Goal: Use online tool/utility: Utilize a website feature to perform a specific function

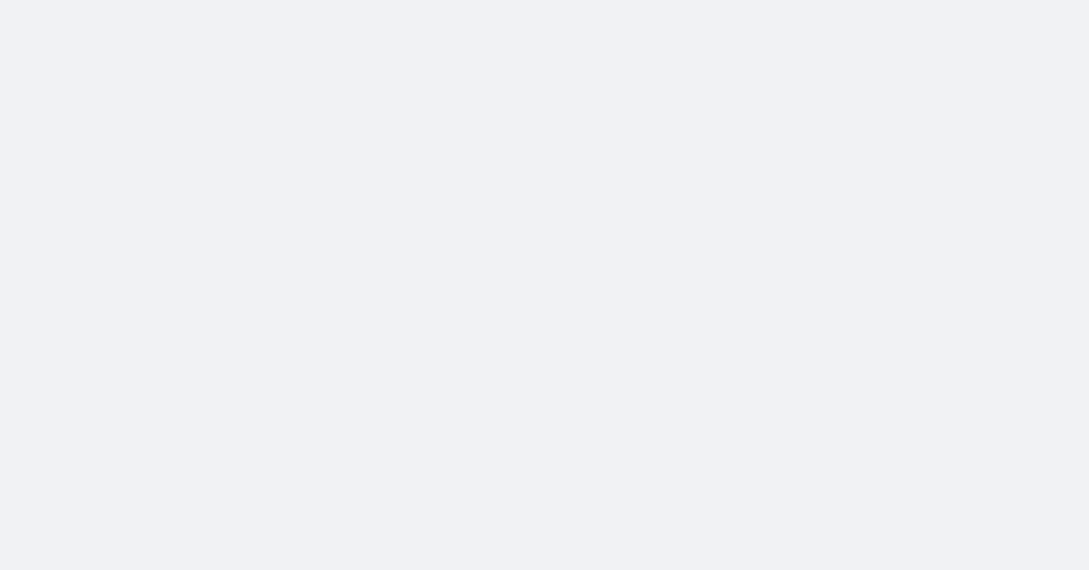
click at [981, 95] on body at bounding box center [544, 285] width 1089 height 570
click at [1039, 157] on body at bounding box center [544, 285] width 1089 height 570
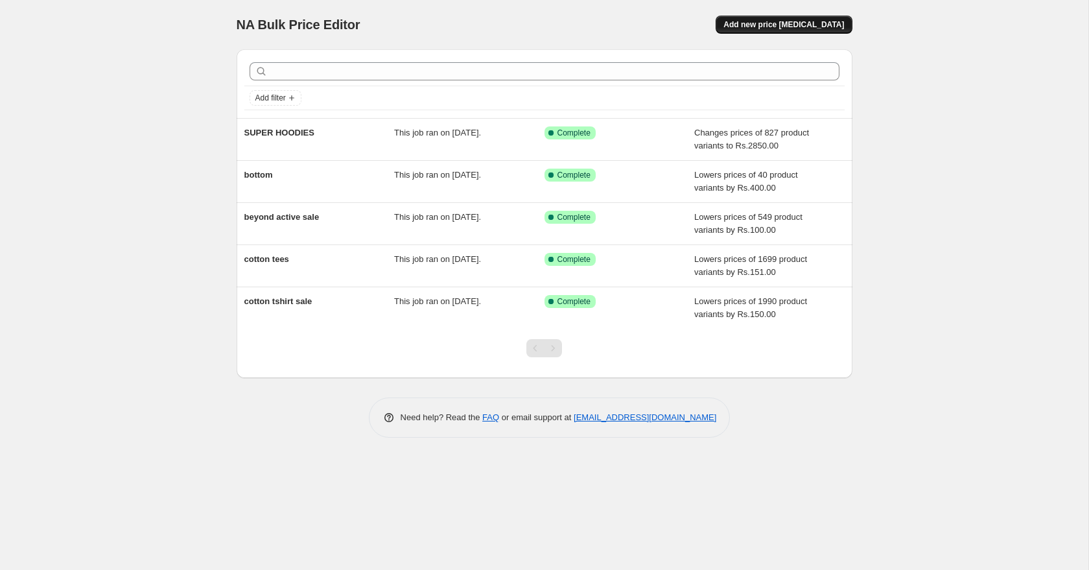
click at [773, 25] on span "Add new price change job" at bounding box center [783, 24] width 121 height 10
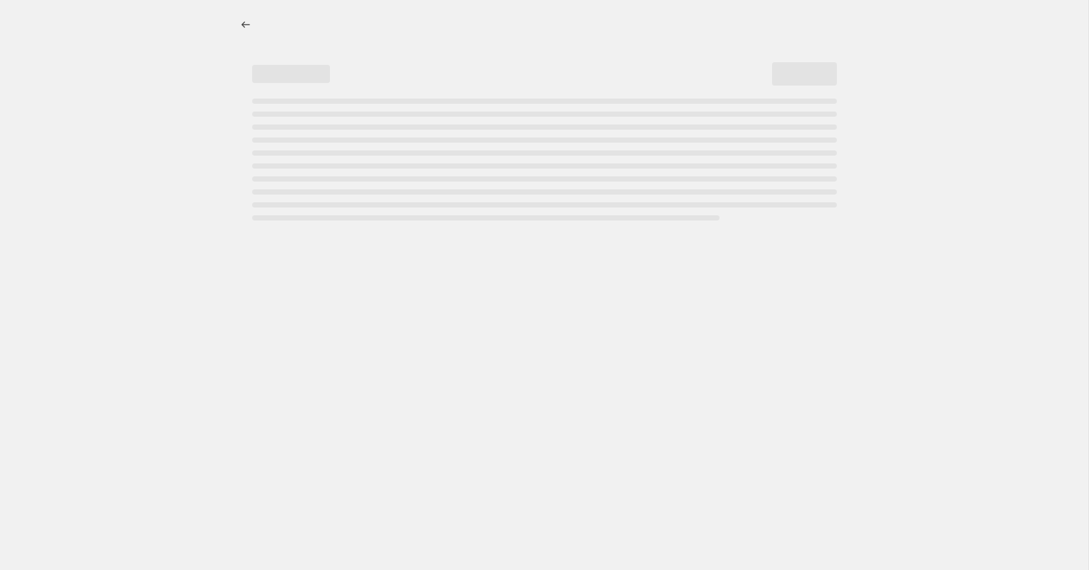
select select "percentage"
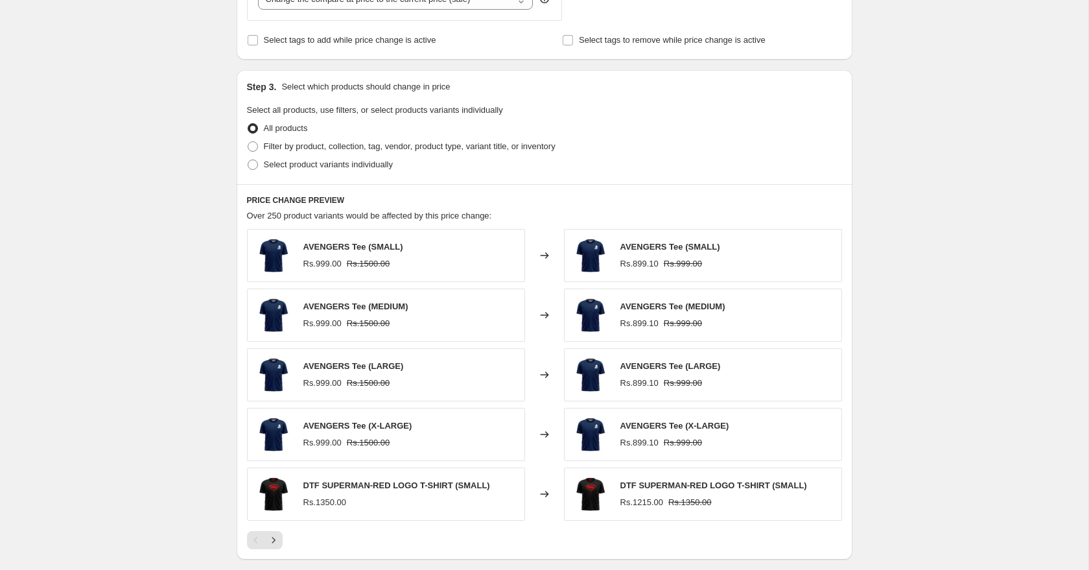
scroll to position [726, 0]
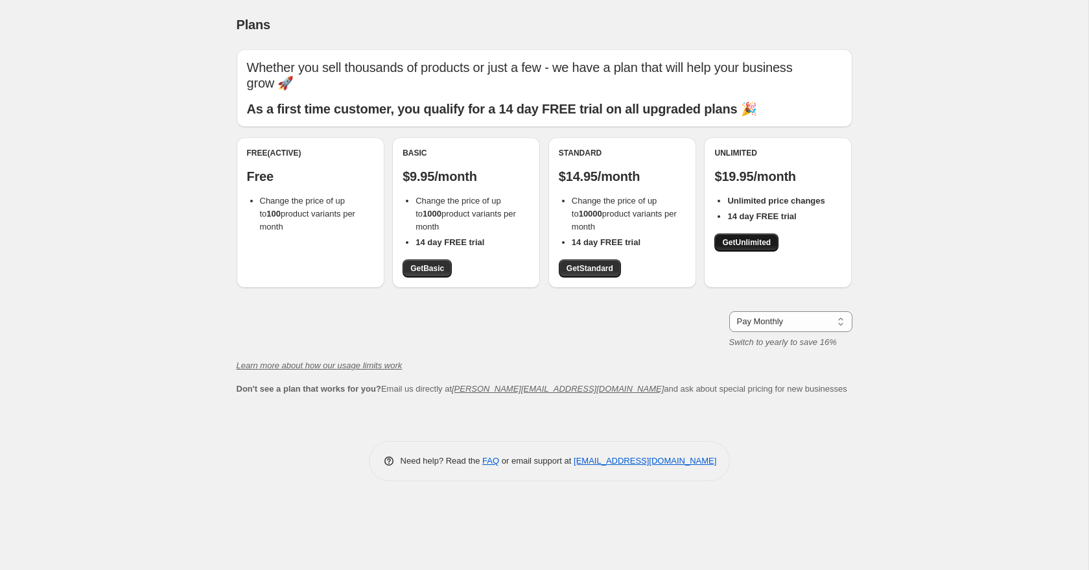
click at [754, 237] on span "Get Unlimited" at bounding box center [746, 242] width 49 height 10
